Goal: Information Seeking & Learning: Learn about a topic

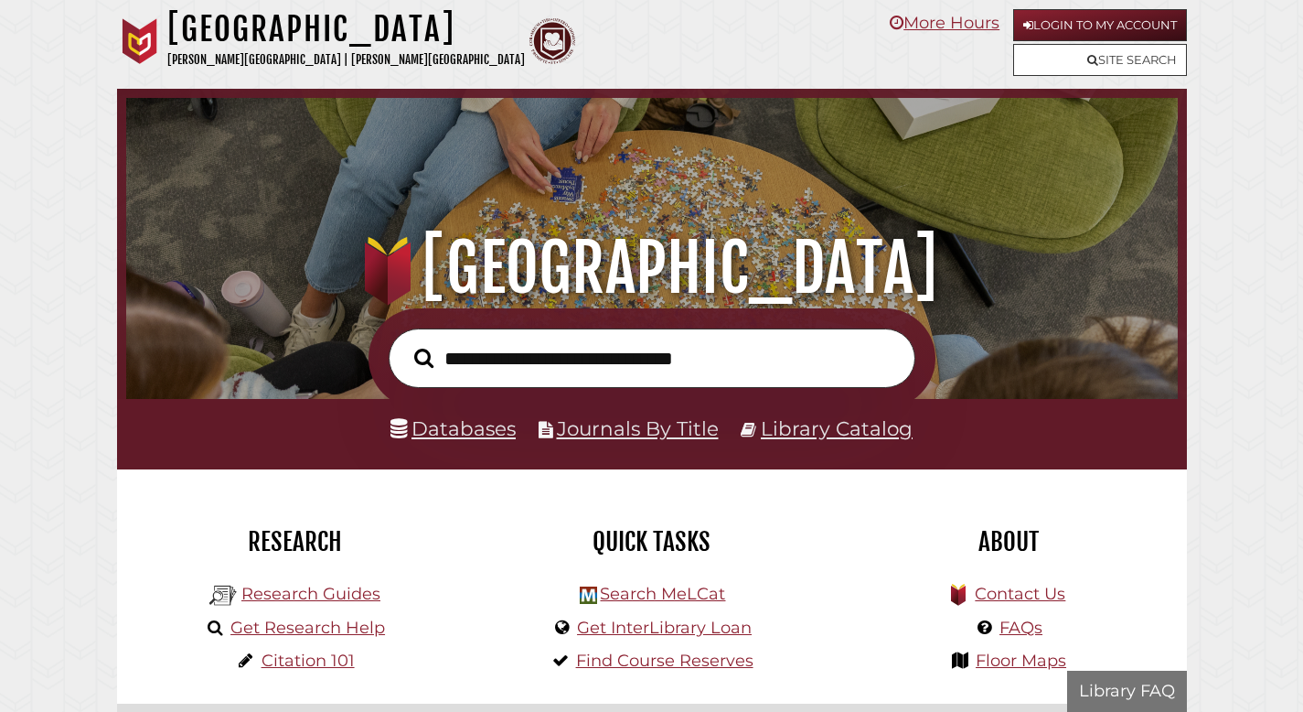
scroll to position [348, 1043]
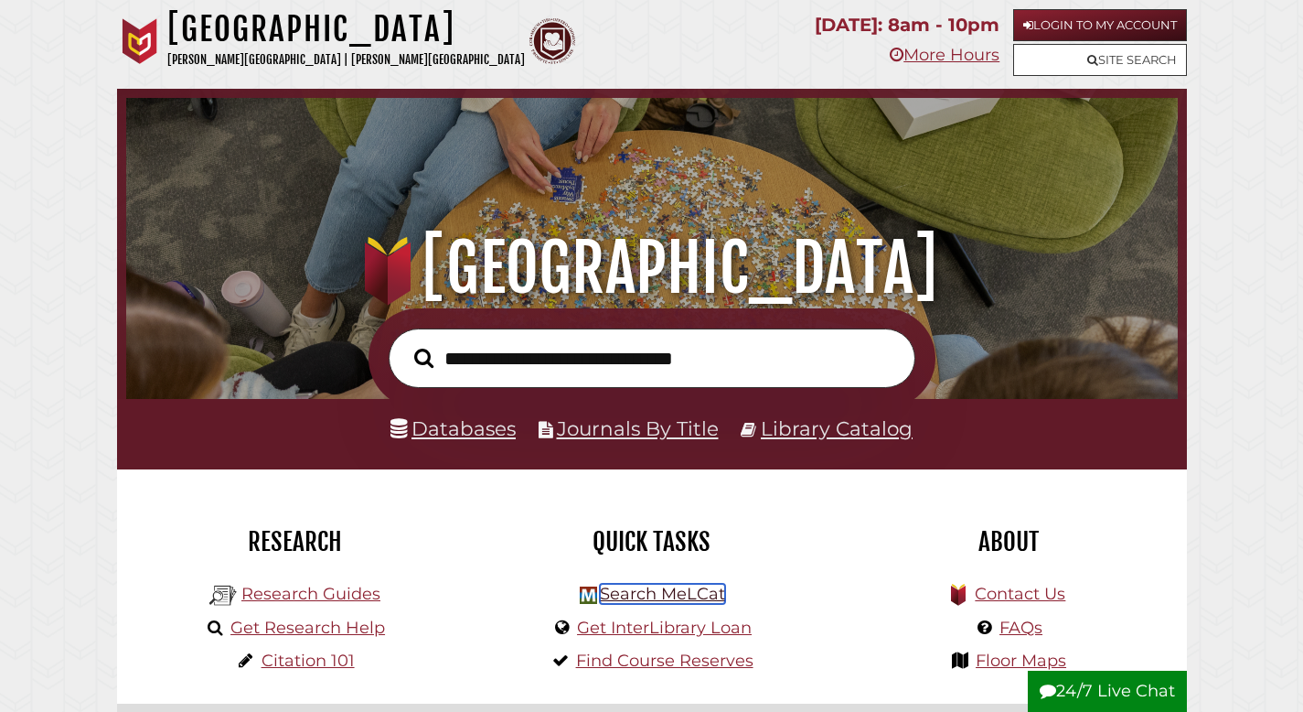
click at [662, 599] on link "Search MeLCat" at bounding box center [662, 594] width 125 height 20
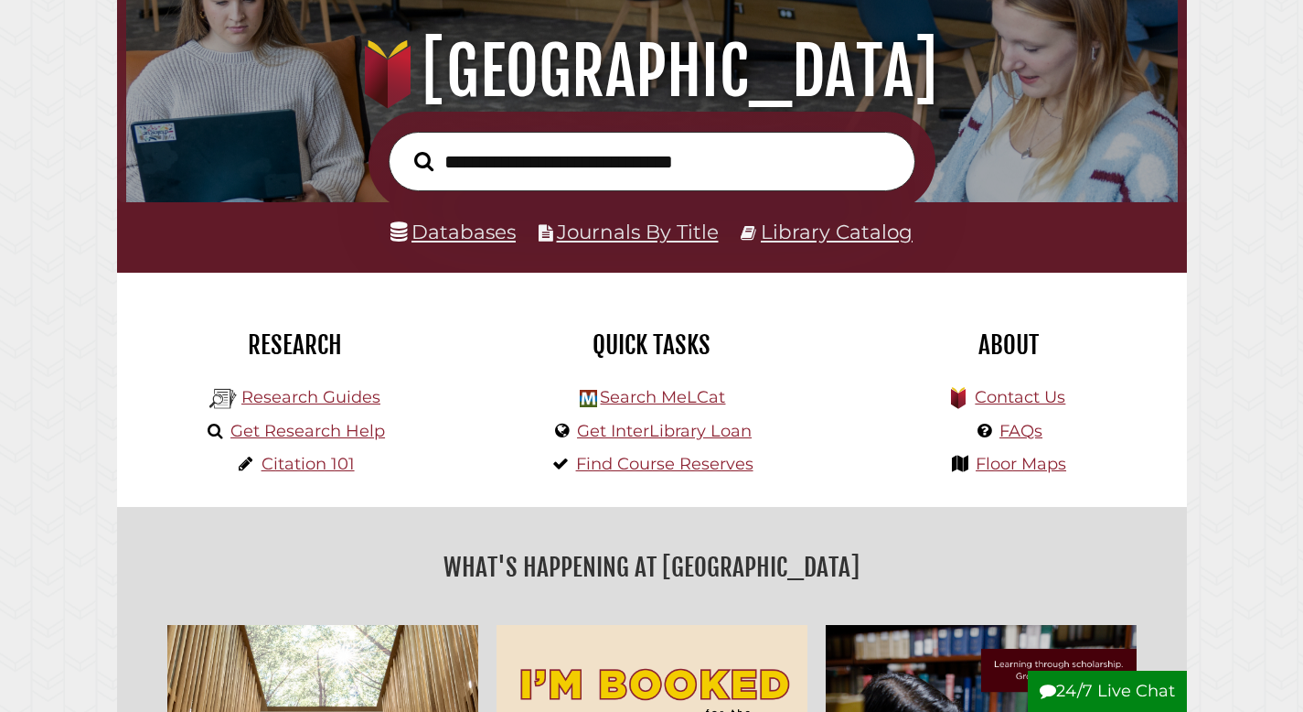
scroll to position [198, 0]
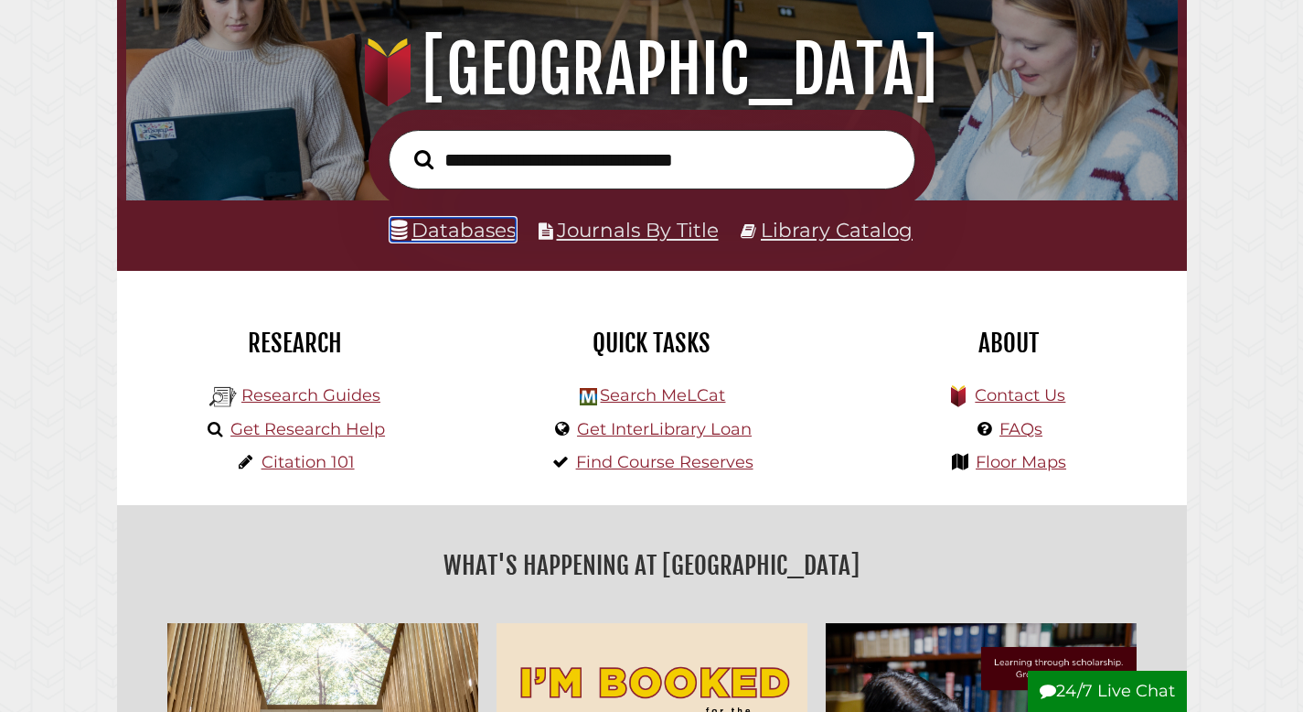
click at [455, 220] on link "Databases" at bounding box center [453, 230] width 125 height 24
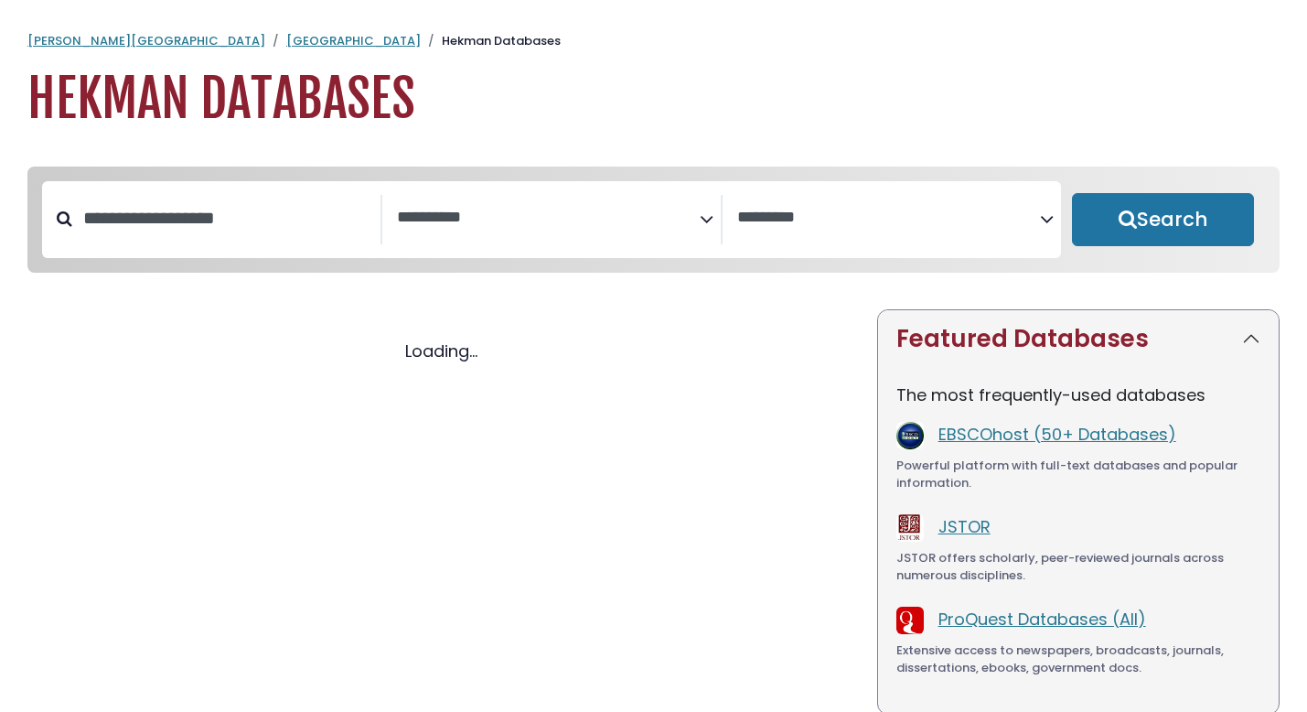
select select "Database Subject Filter"
select select "Database Vendors Filter"
select select "Database Subject Filter"
select select "Database Vendors Filter"
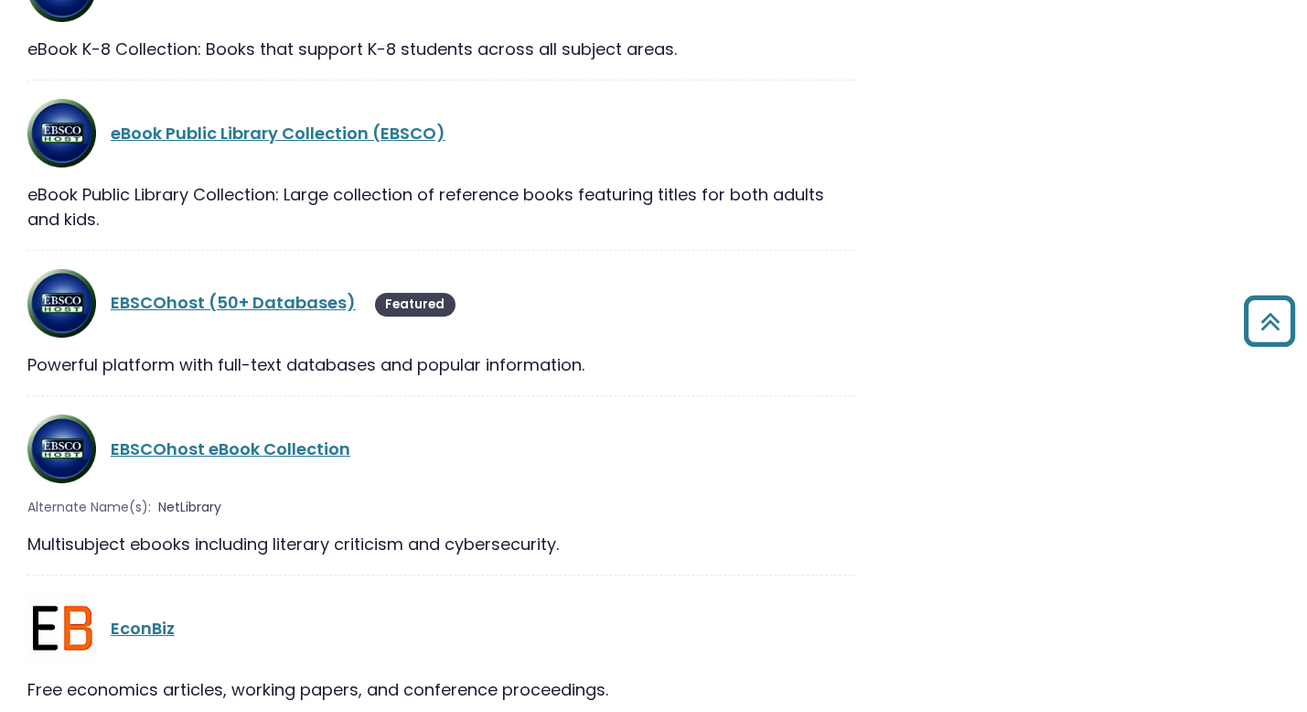
scroll to position [13093, 0]
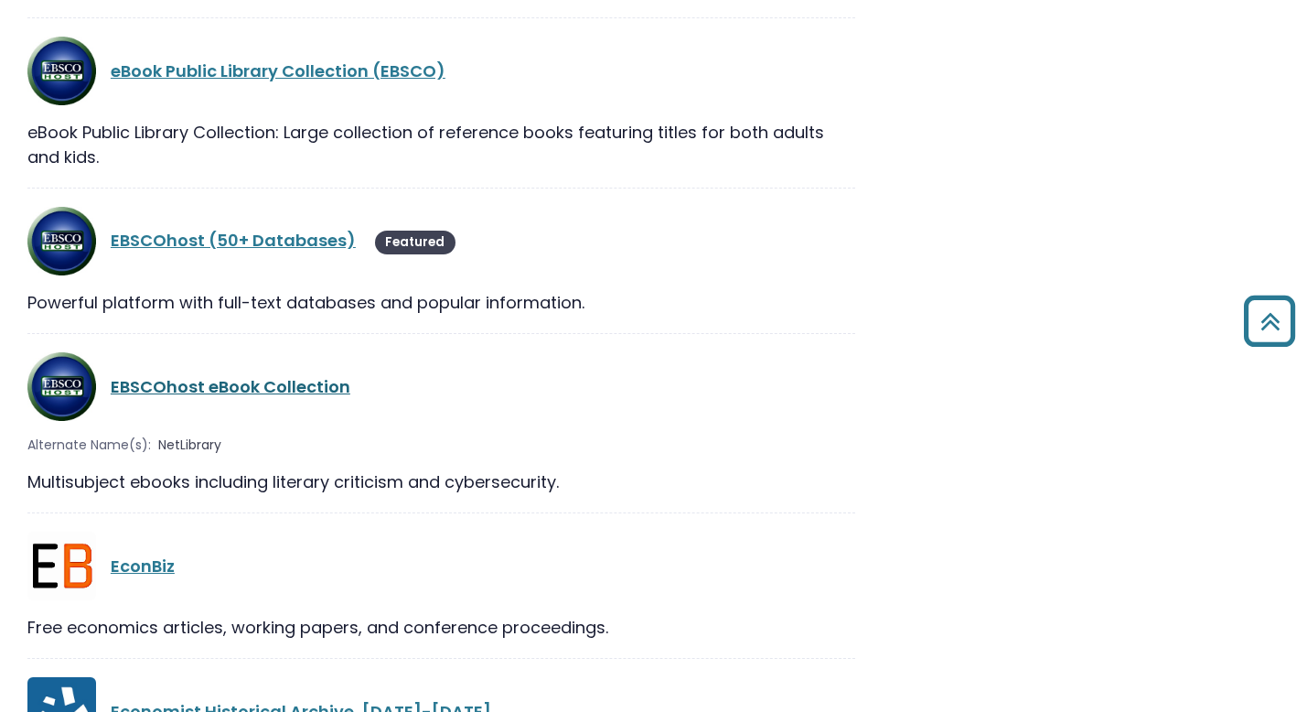
click at [295, 375] on link "EBSCOhost eBook Collection" at bounding box center [231, 386] width 240 height 23
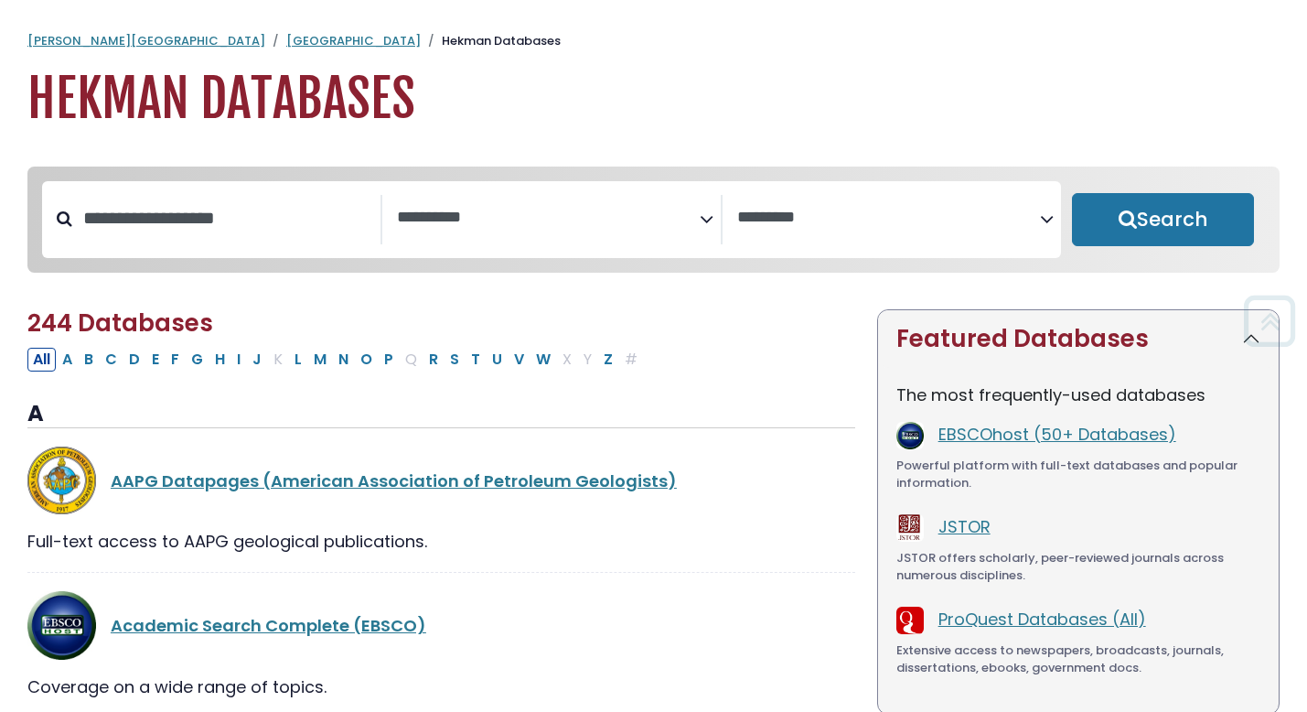
select select "Database Subject Filter"
select select "Database Vendors Filter"
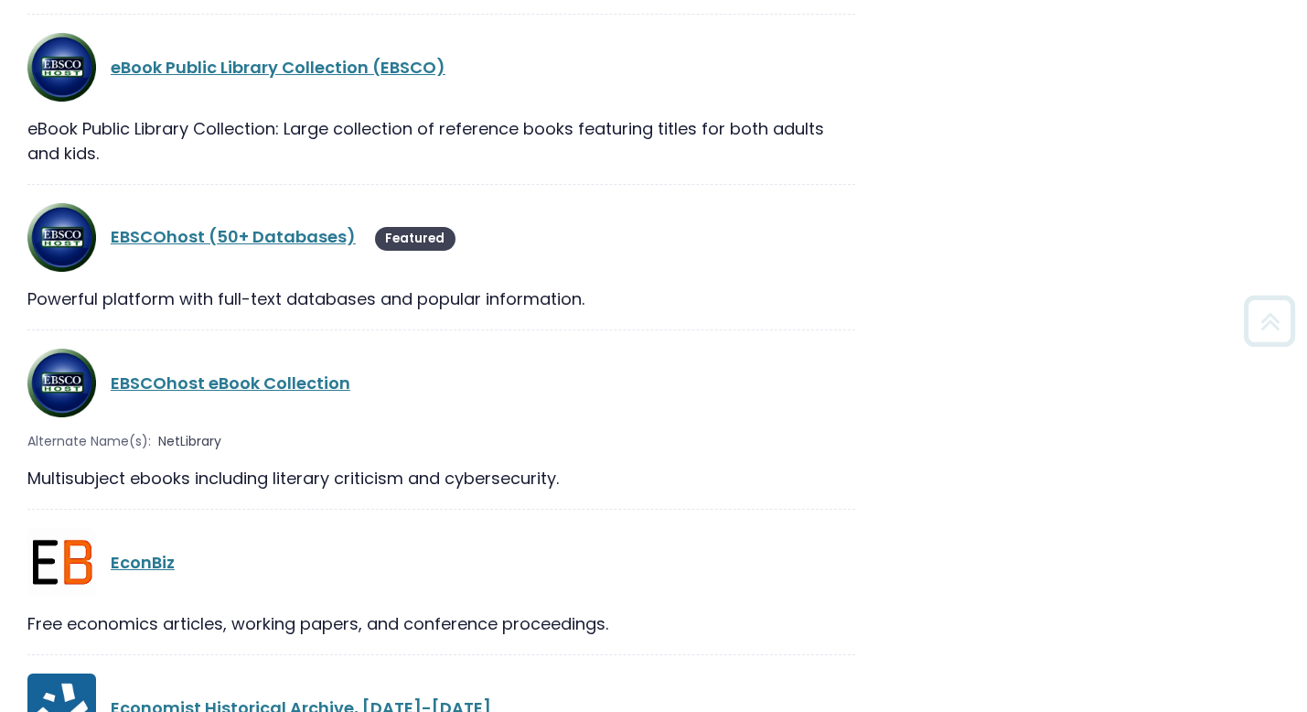
scroll to position [13093, 0]
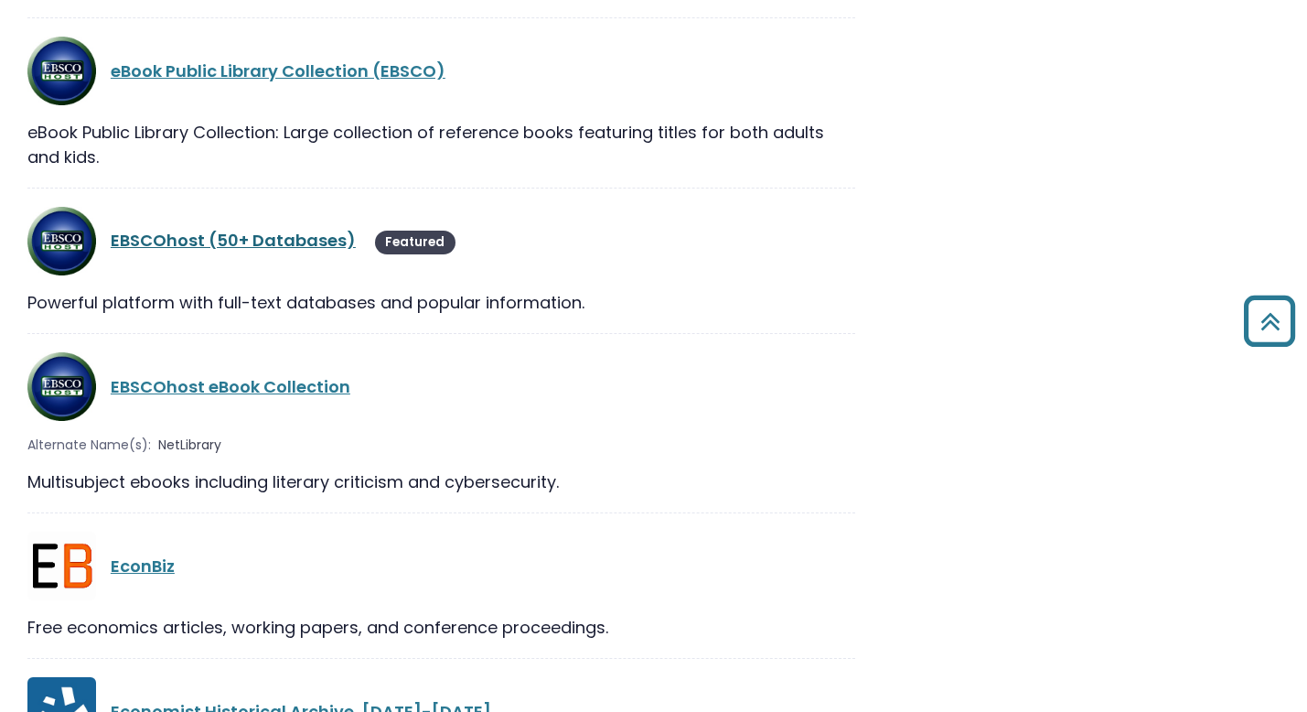
click at [209, 229] on link "EBSCOhost (50+ Databases)" at bounding box center [233, 240] width 245 height 23
